Goal: Download file/media

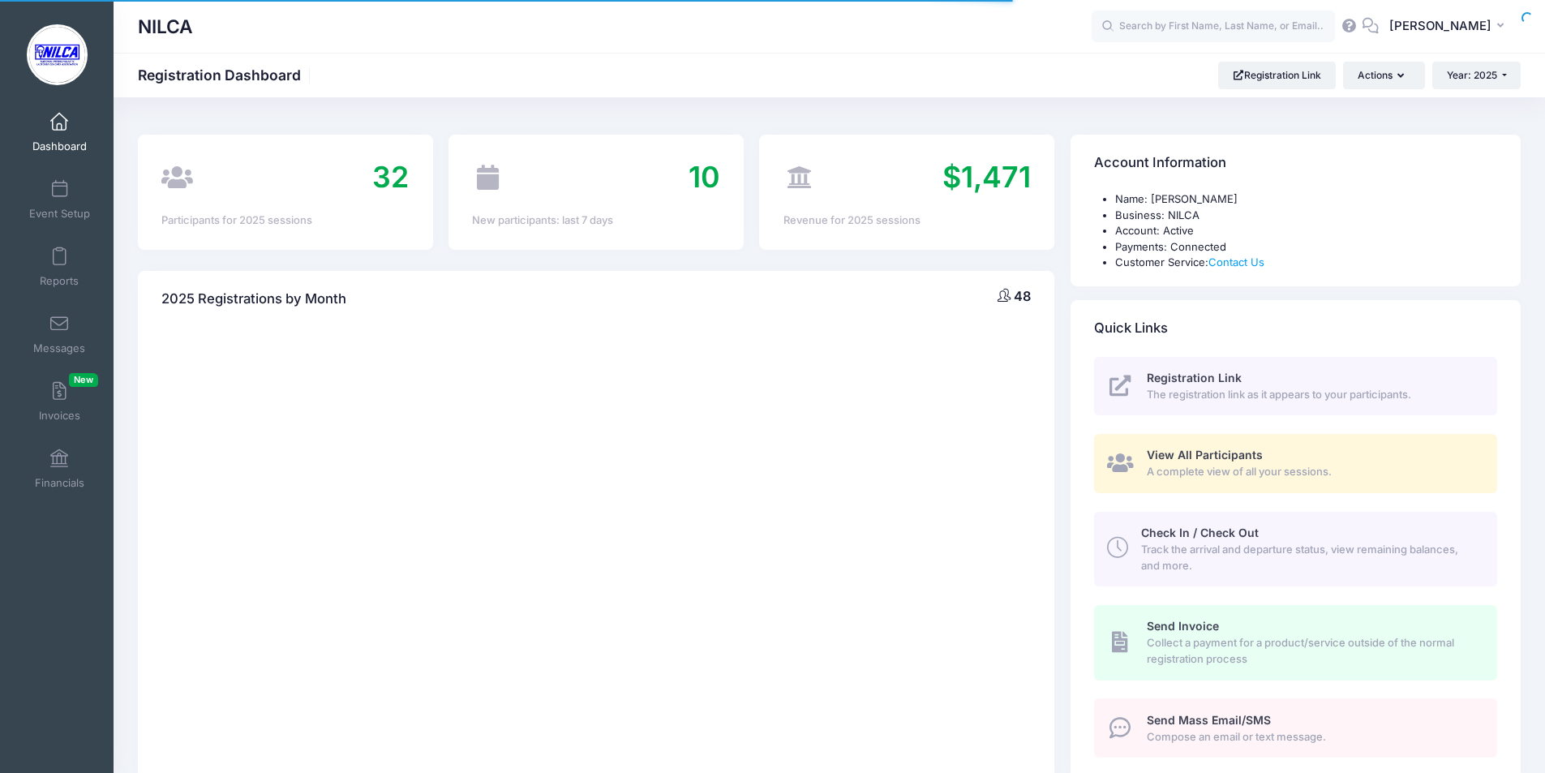
select select
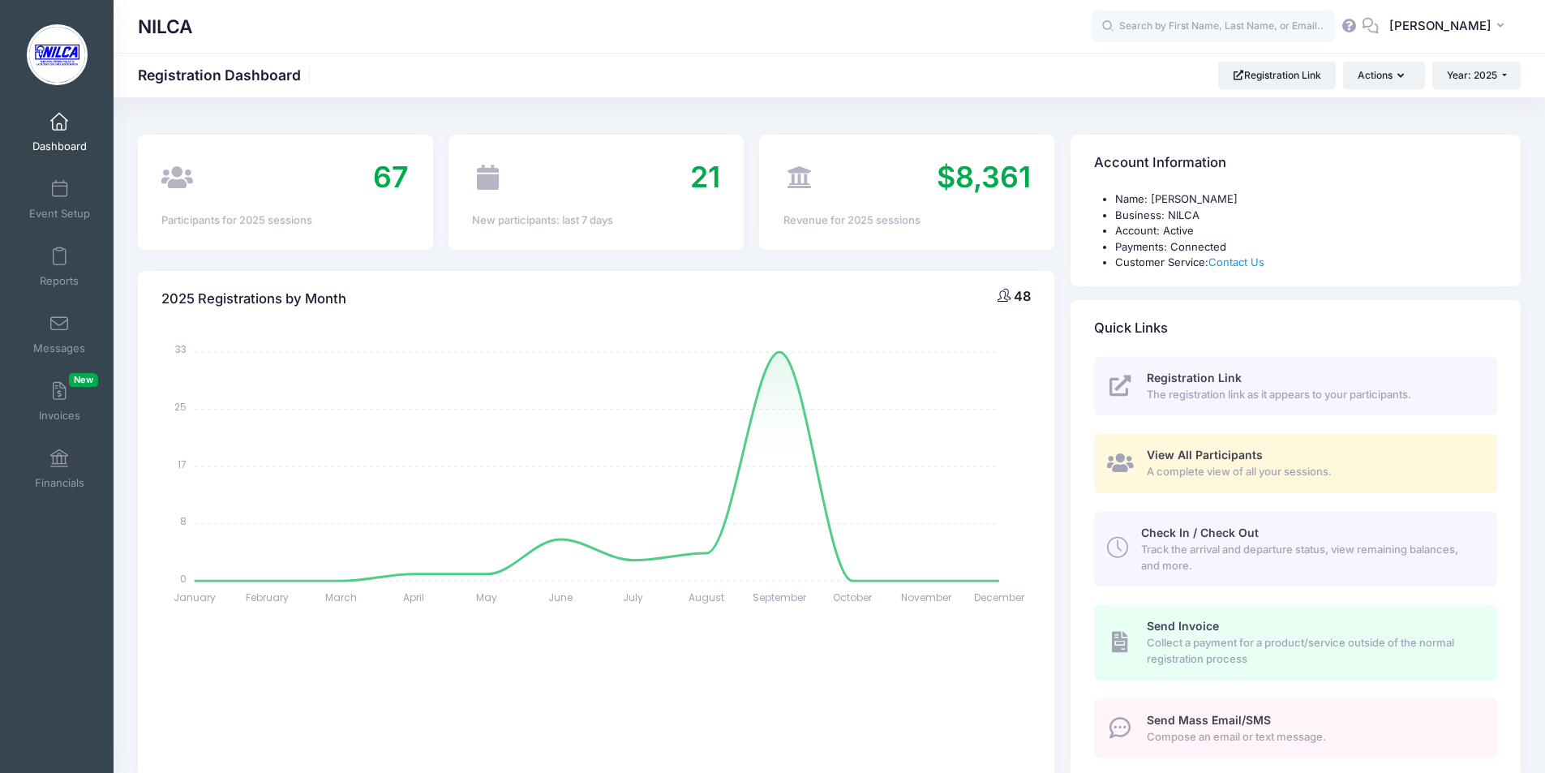
click at [1213, 453] on span "View All Participants" at bounding box center [1205, 455] width 116 height 14
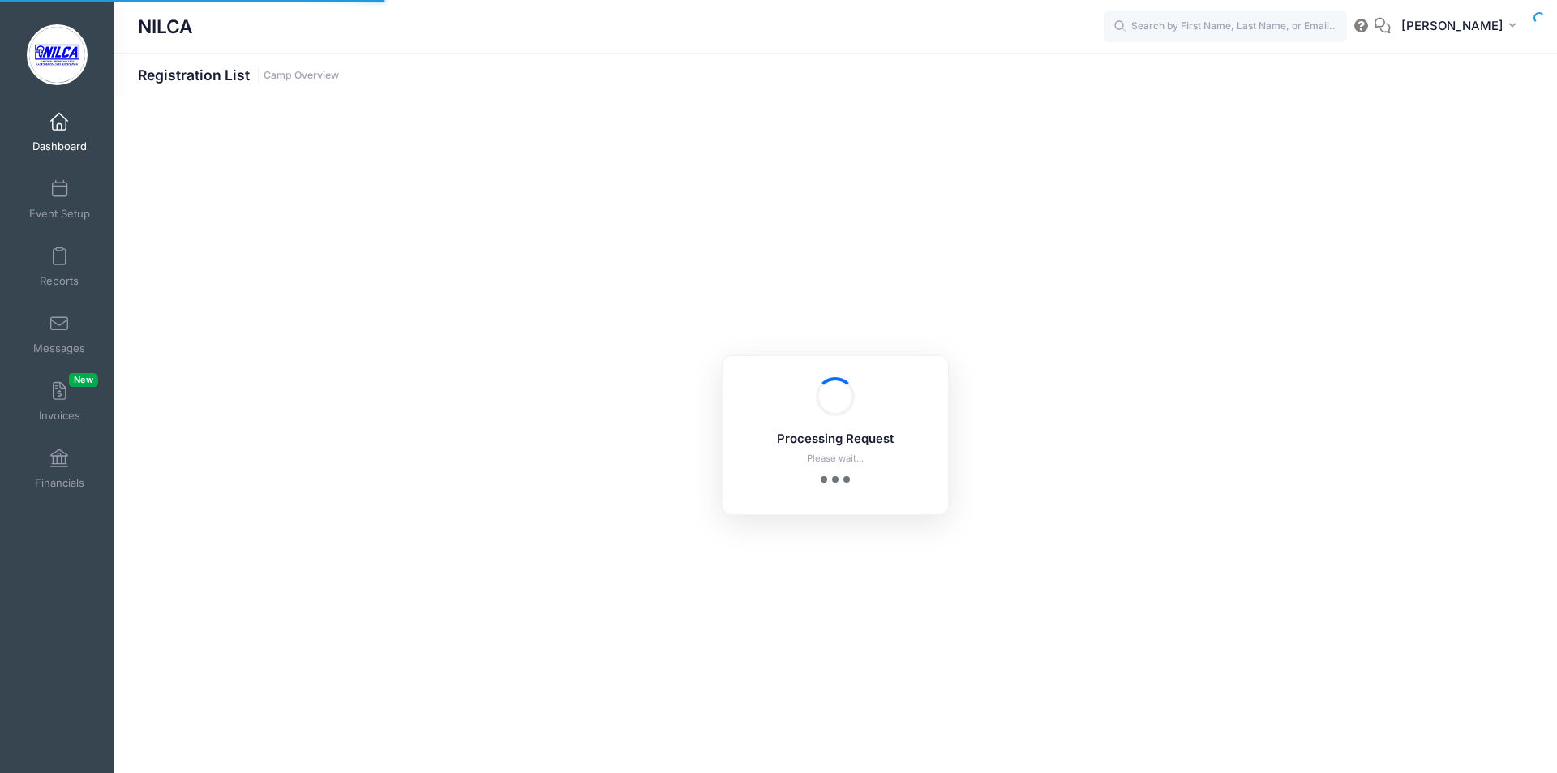
select select "10"
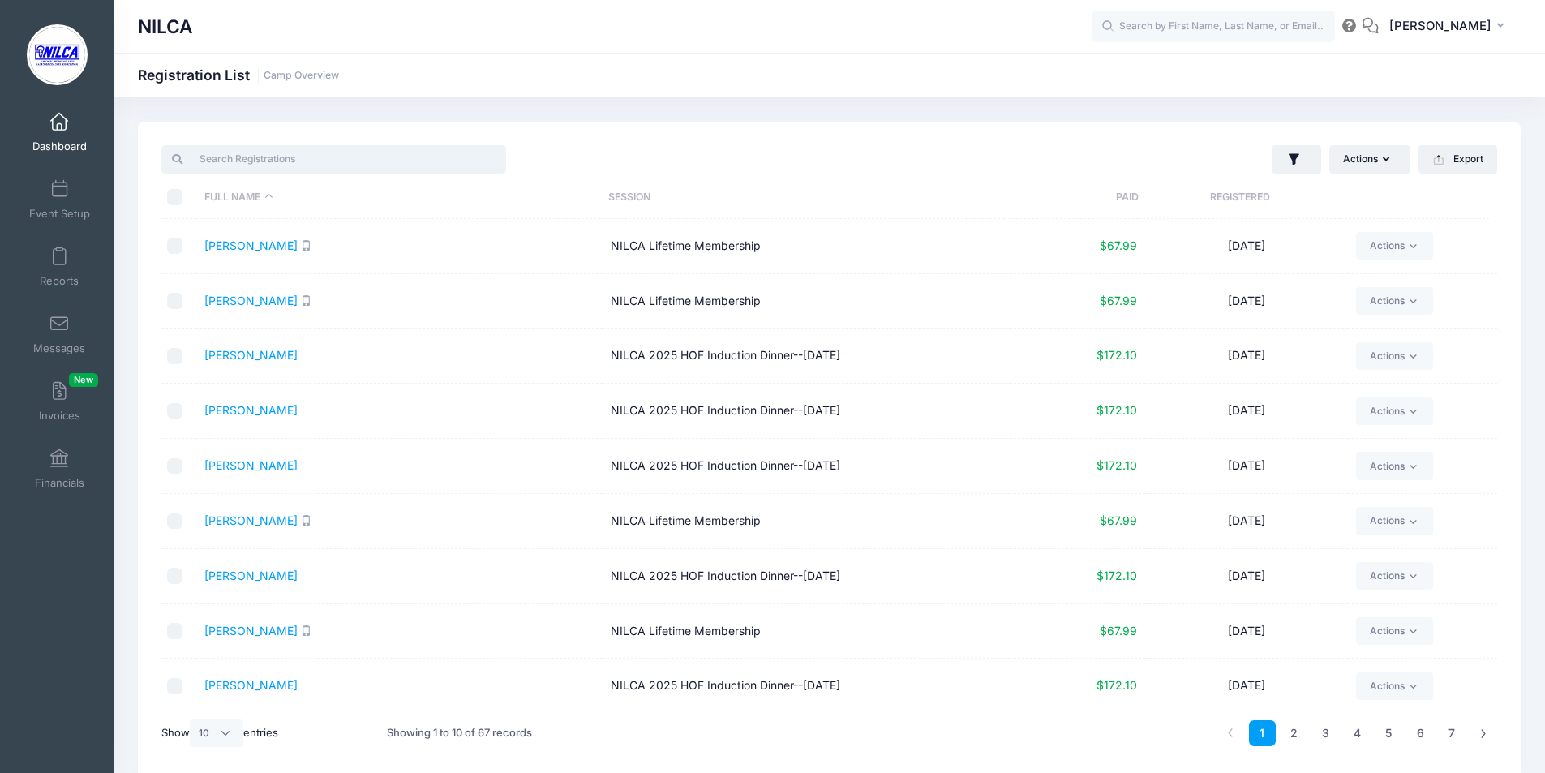
click at [302, 151] on input "search" at bounding box center [333, 159] width 345 height 28
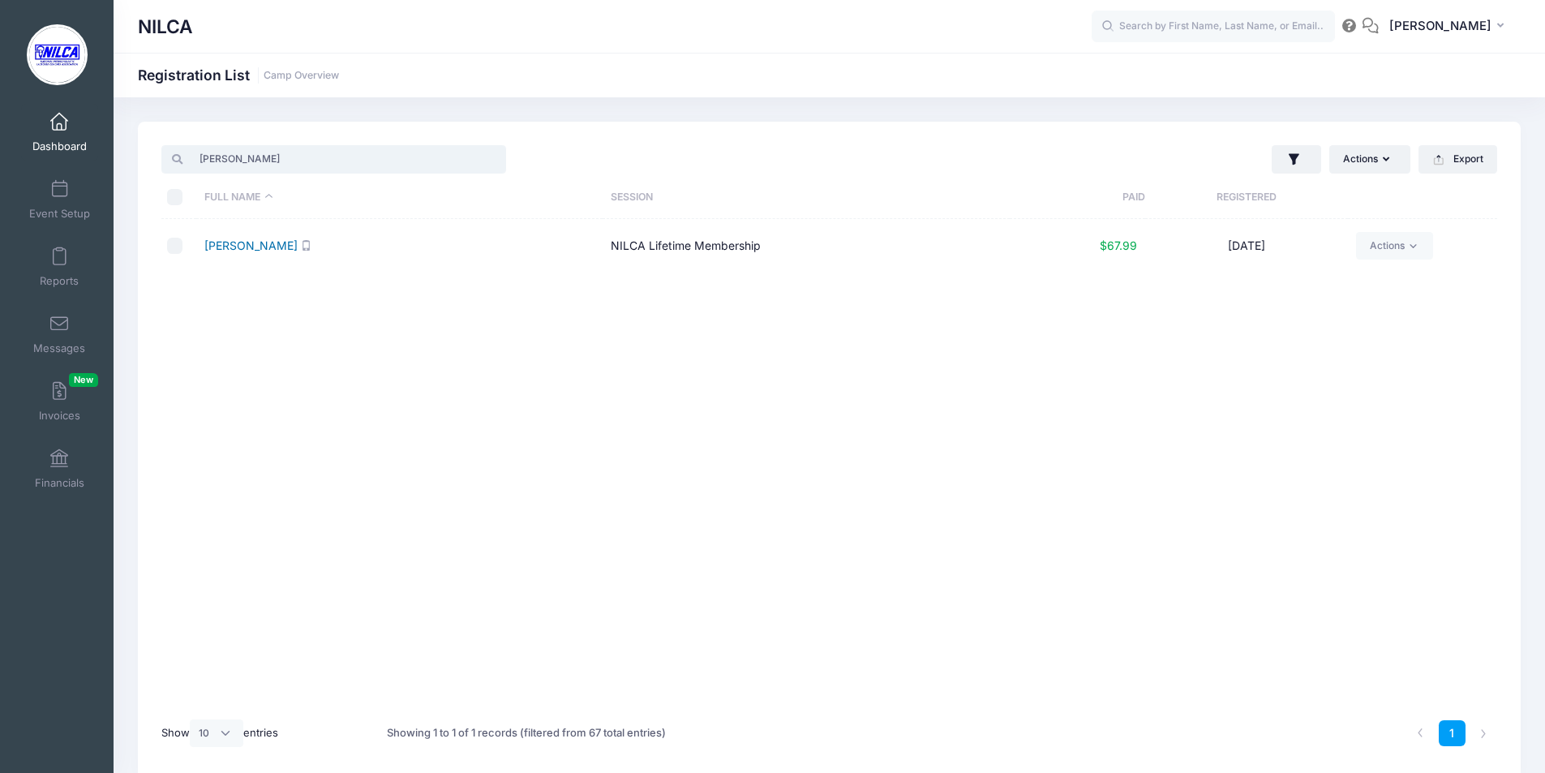
type input "[PERSON_NAME]"
click at [230, 251] on link "[PERSON_NAME]" at bounding box center [250, 245] width 93 height 14
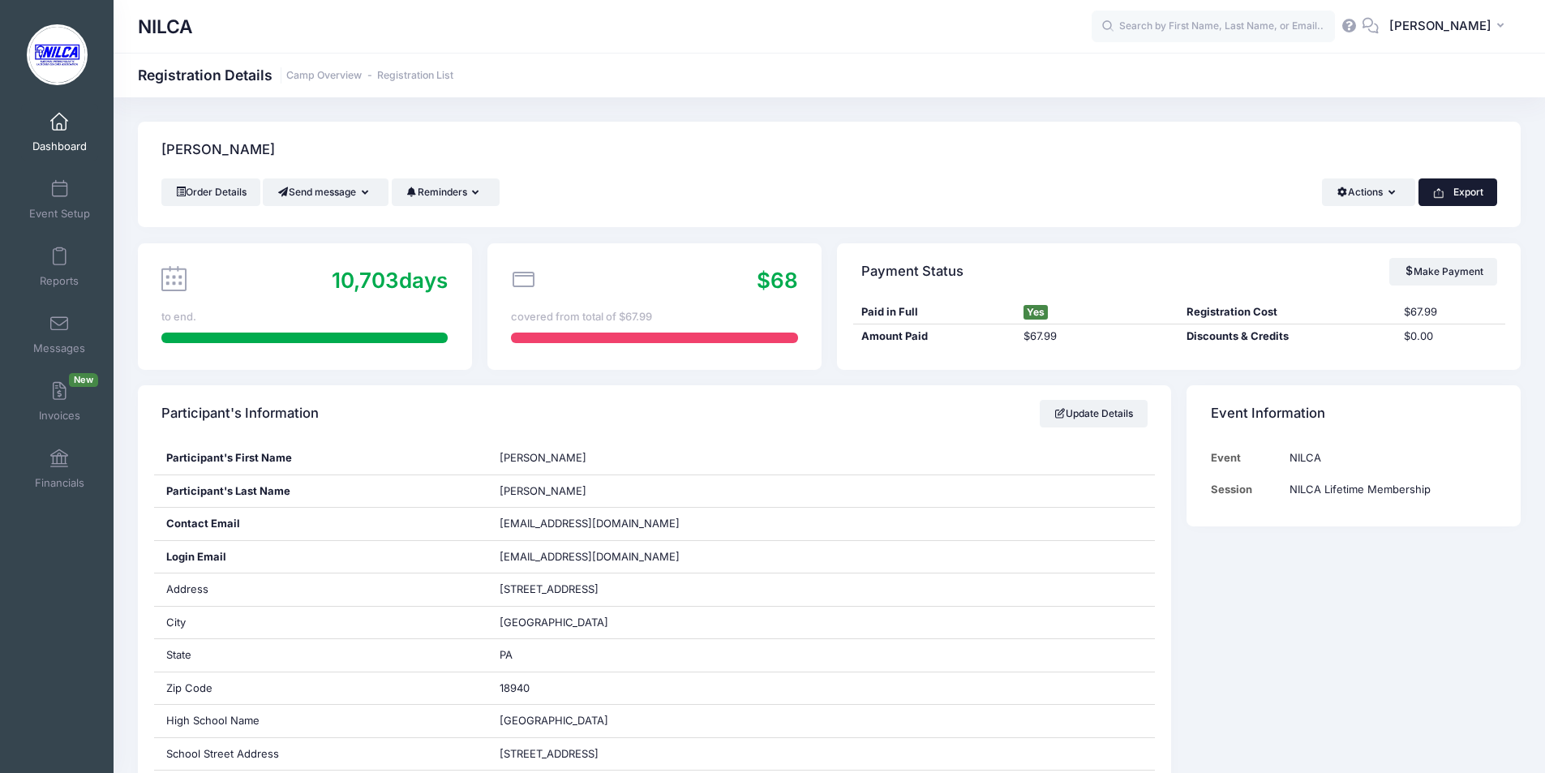
click at [1461, 195] on button "Export" at bounding box center [1458, 192] width 79 height 28
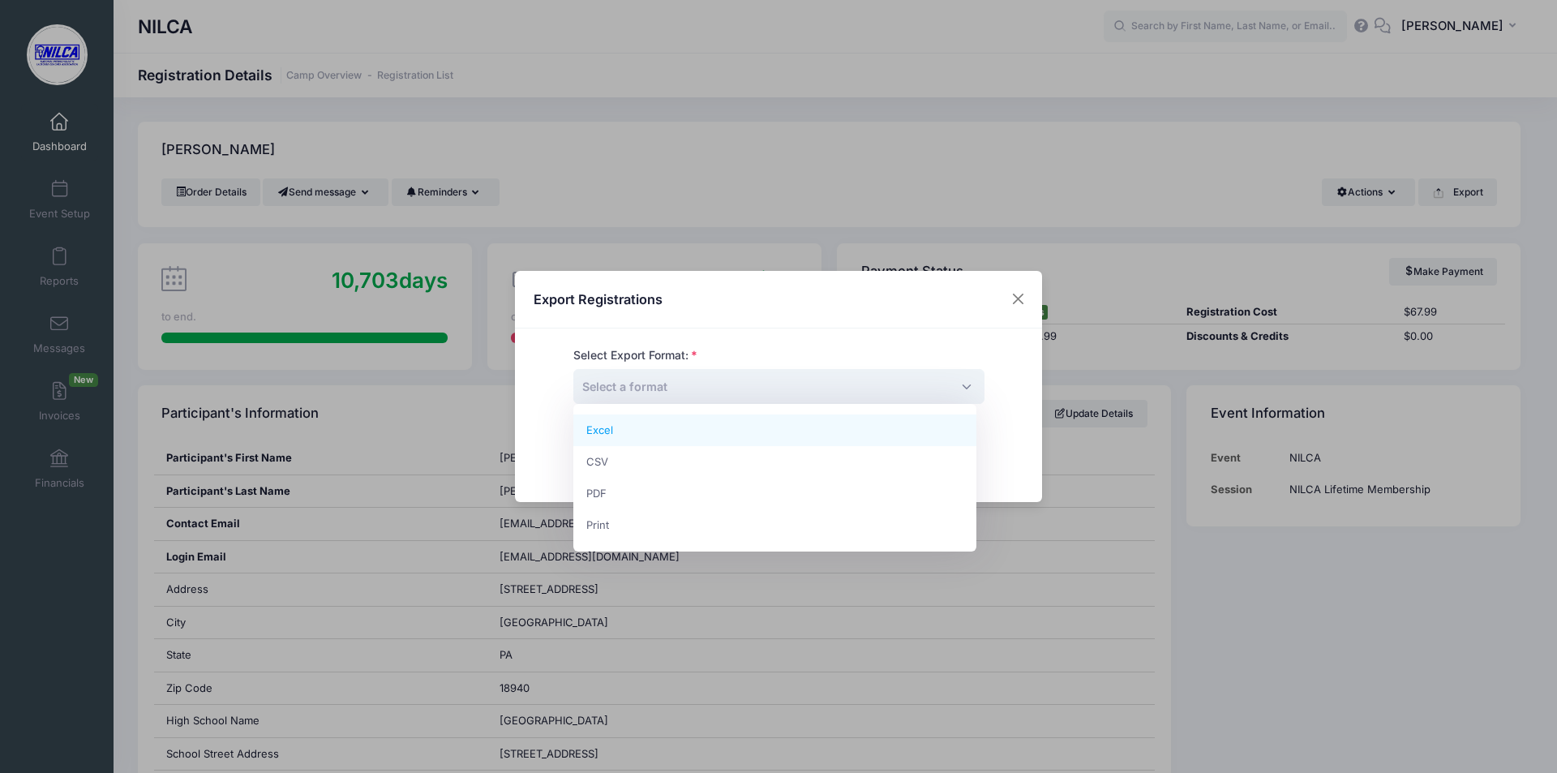
click at [733, 385] on span "Select a format" at bounding box center [778, 386] width 411 height 35
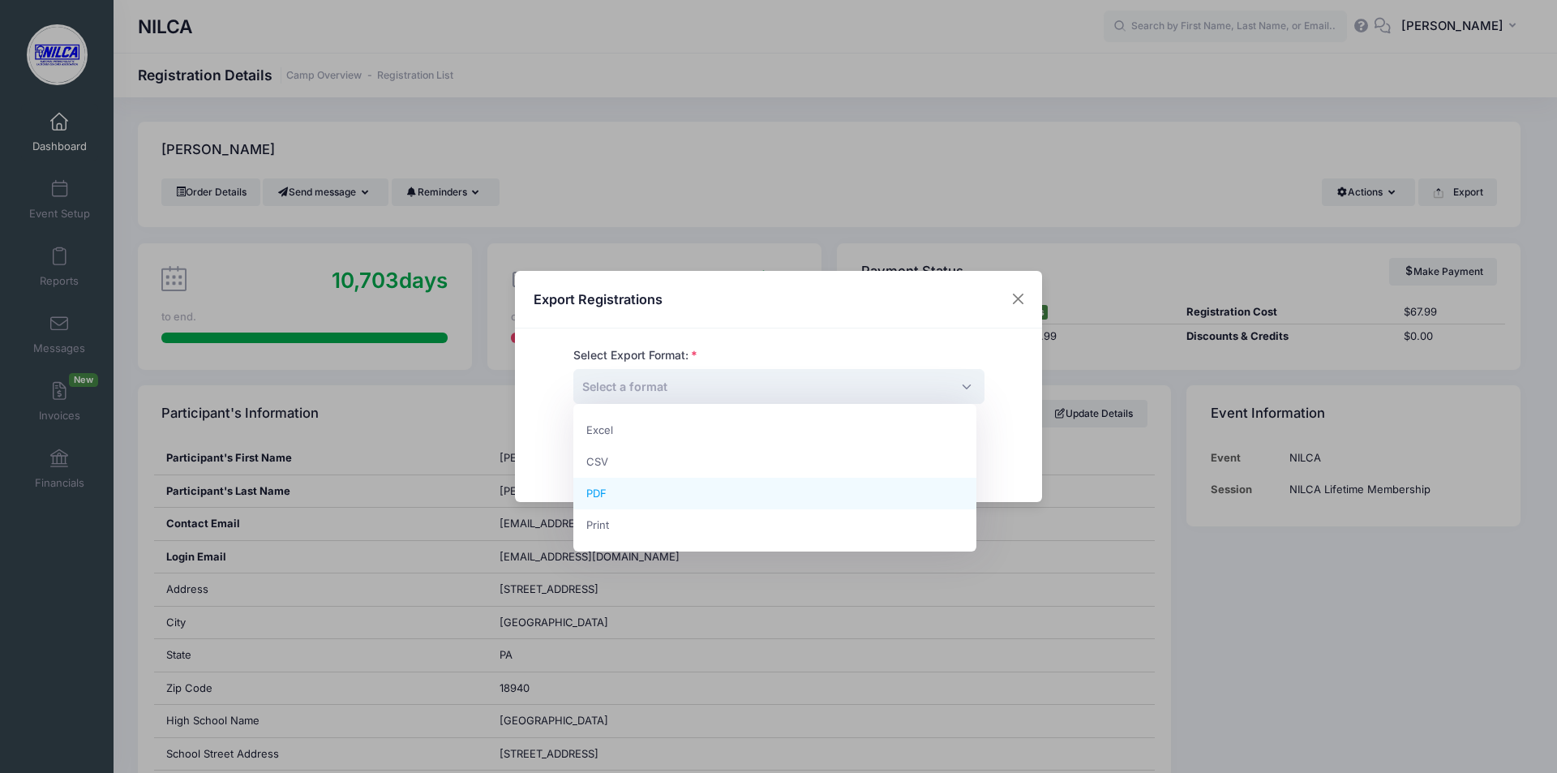
select select "pdf"
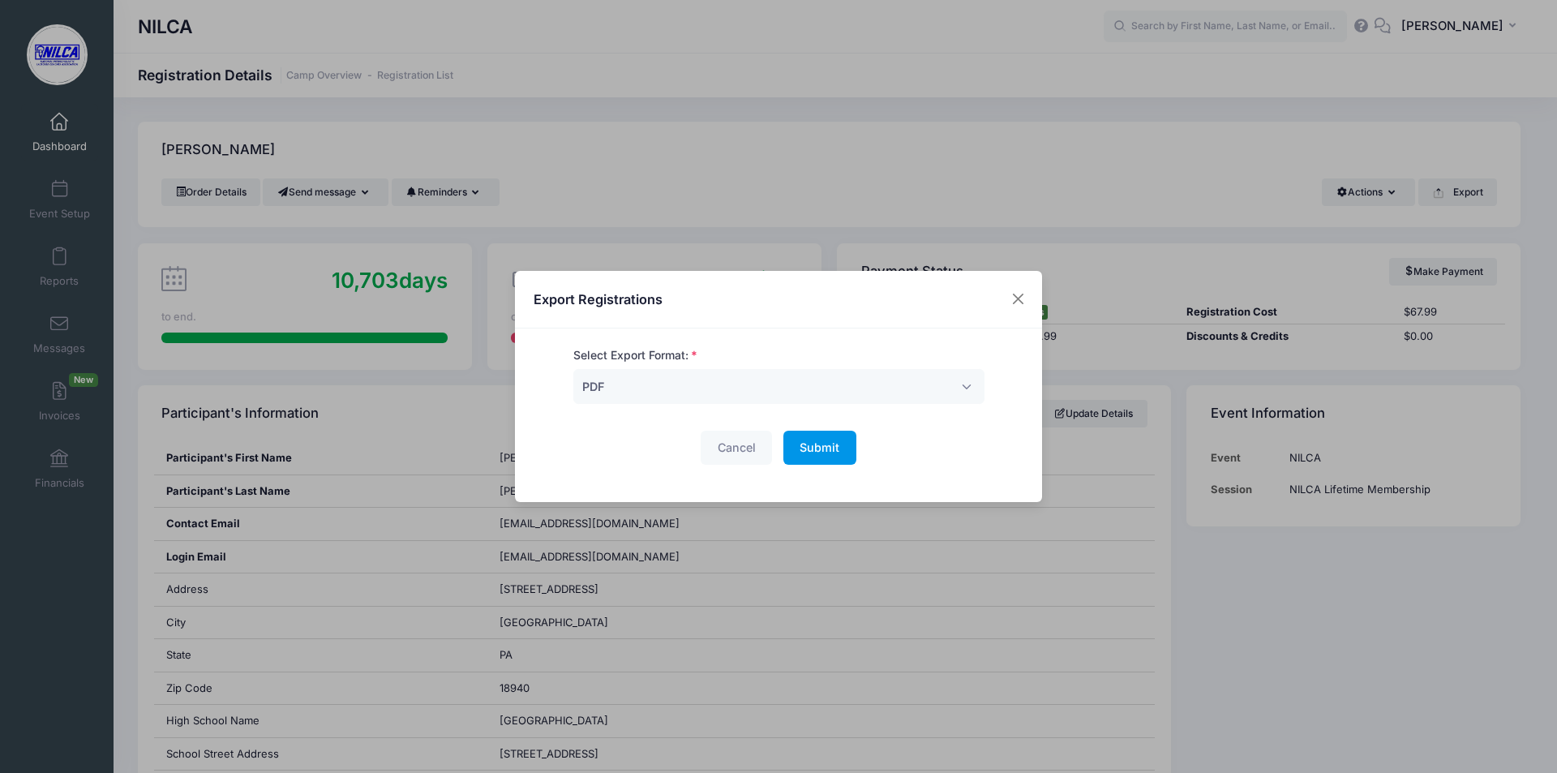
click at [790, 451] on button "Submit Please wait..." at bounding box center [820, 448] width 73 height 35
